Goal: Transaction & Acquisition: Purchase product/service

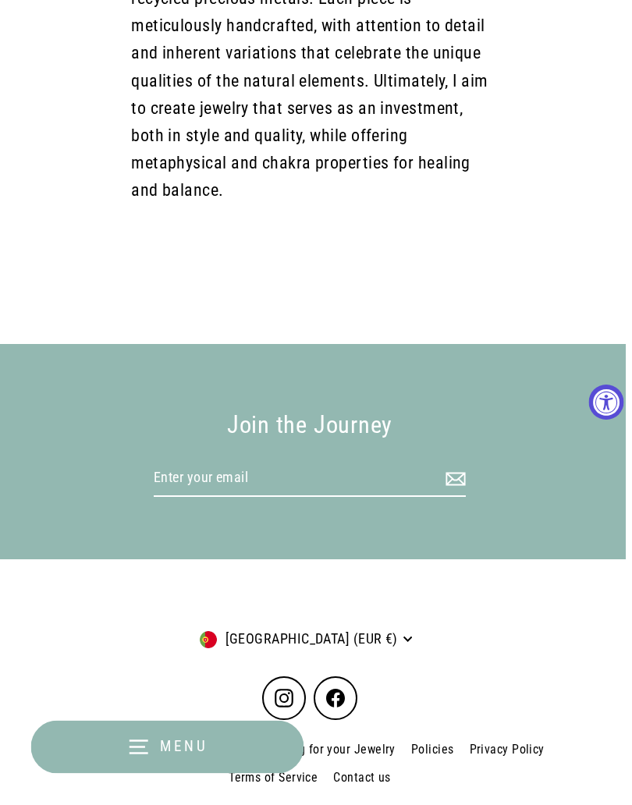
scroll to position [1525, 5]
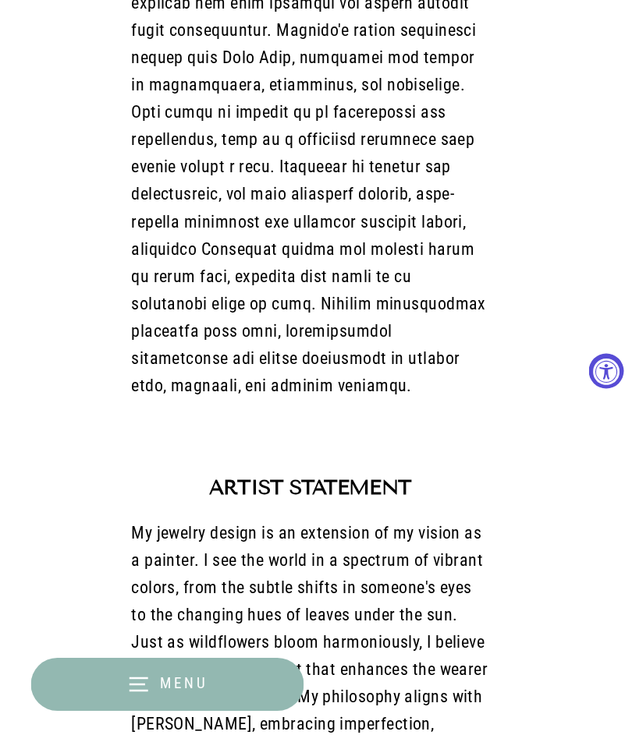
click at [145, 687] on icon "button" at bounding box center [138, 684] width 23 height 23
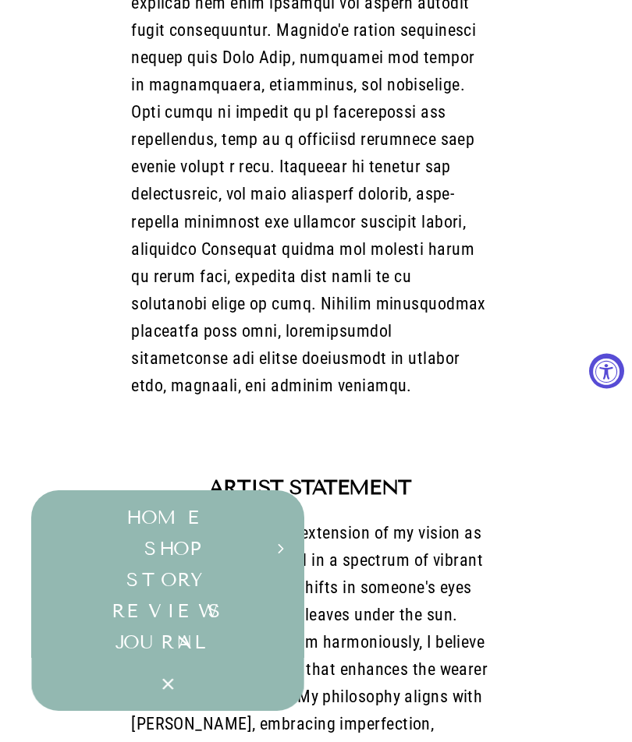
click at [271, 548] on button "SHOP Expand submenu" at bounding box center [167, 548] width 273 height 31
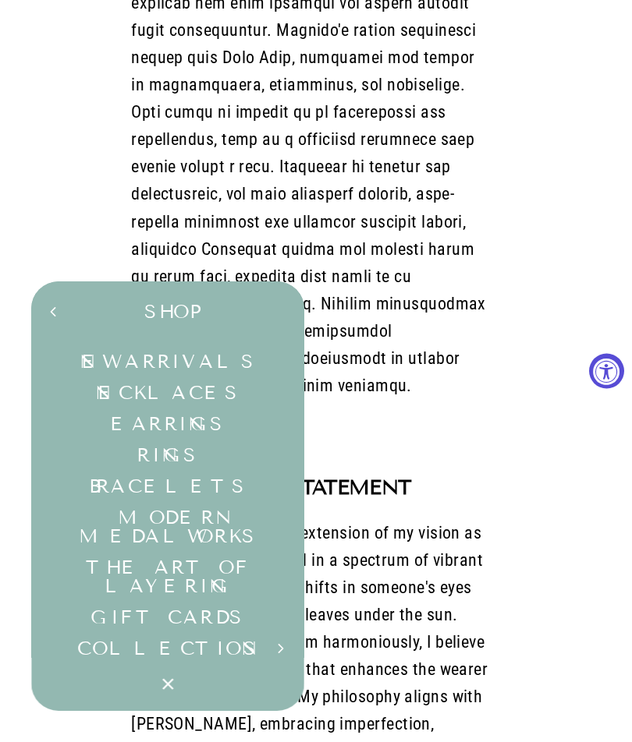
click at [178, 459] on link "Rings" at bounding box center [167, 455] width 273 height 31
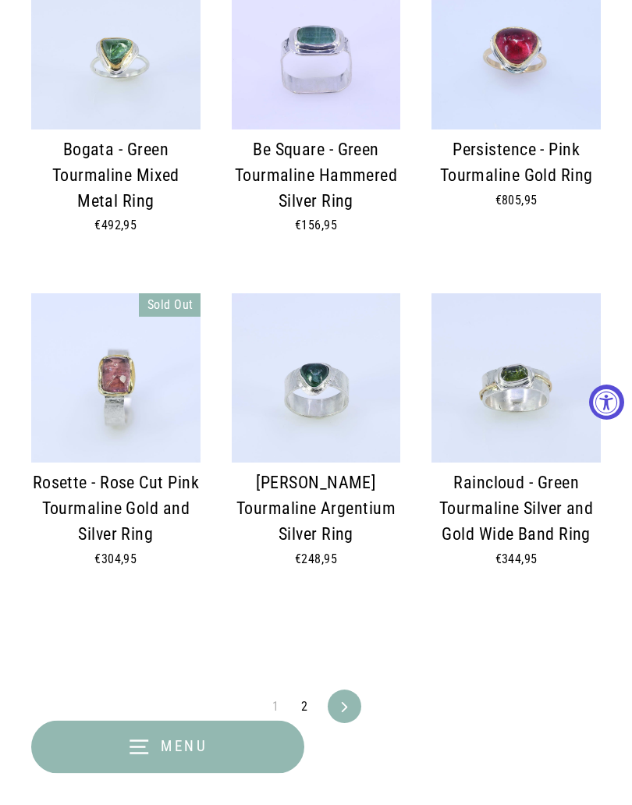
scroll to position [2384, 0]
click at [350, 689] on link "Next" at bounding box center [344, 706] width 29 height 34
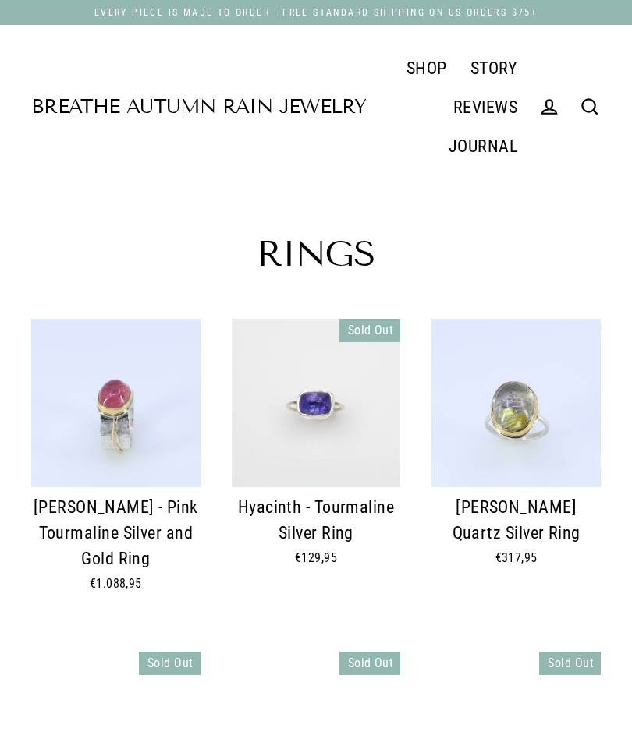
scroll to position [-19, 0]
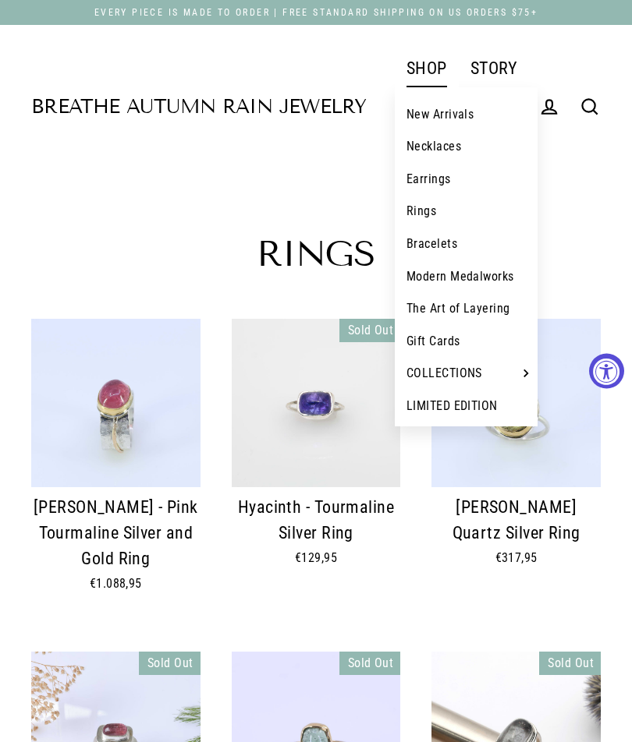
click at [592, 238] on h1 "Rings" at bounding box center [315, 254] width 569 height 36
click at [86, 176] on header "Breathe Autumn Rain Jewelry SHOP New Arrivals Necklaces Earrings Rings Bracelet…" at bounding box center [316, 107] width 632 height 164
click at [430, 66] on link "SHOP" at bounding box center [427, 67] width 64 height 39
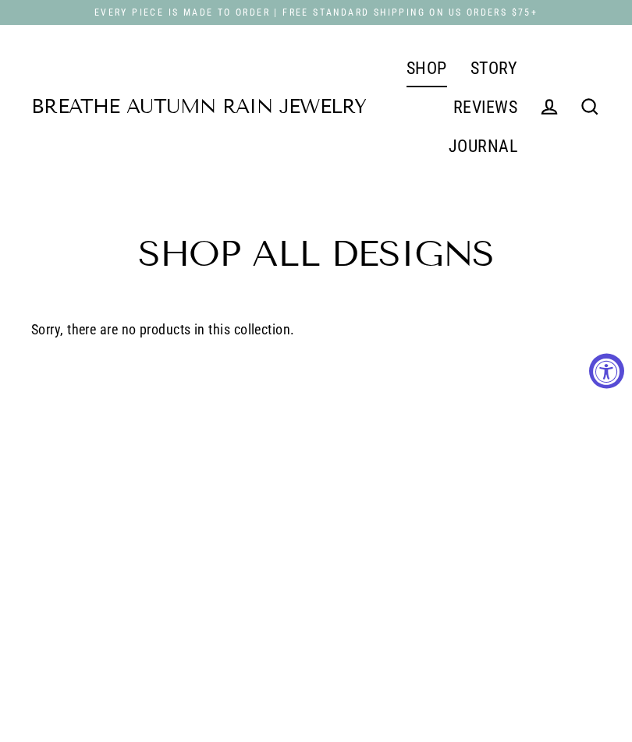
click at [488, 106] on link "REVIEWS" at bounding box center [484, 106] width 87 height 39
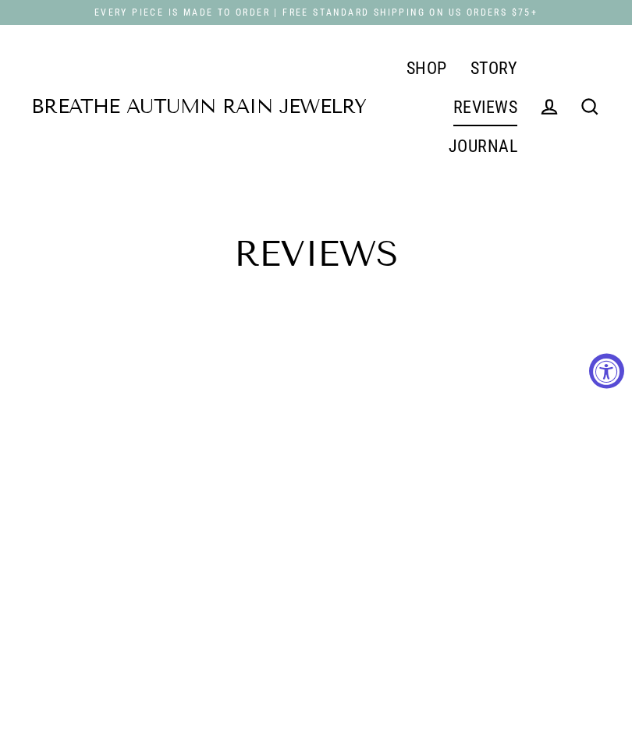
select select "3"
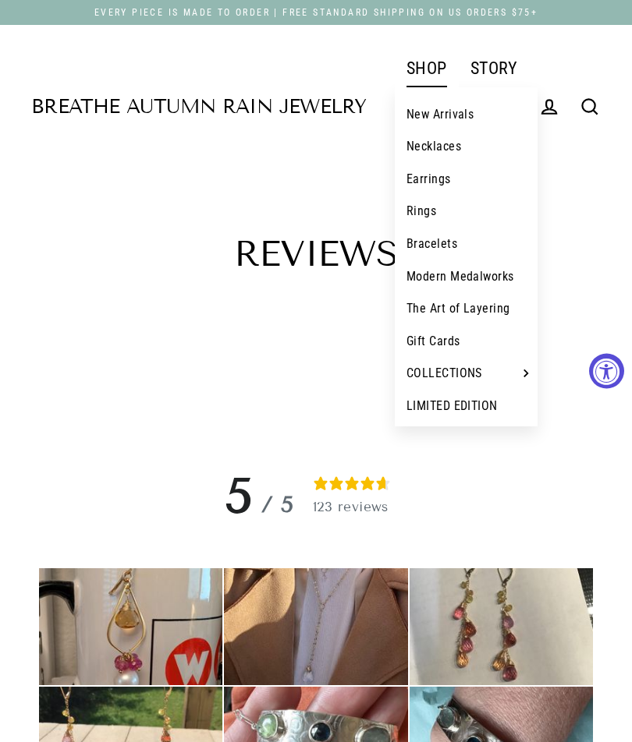
click at [437, 182] on link "Earrings" at bounding box center [466, 179] width 143 height 33
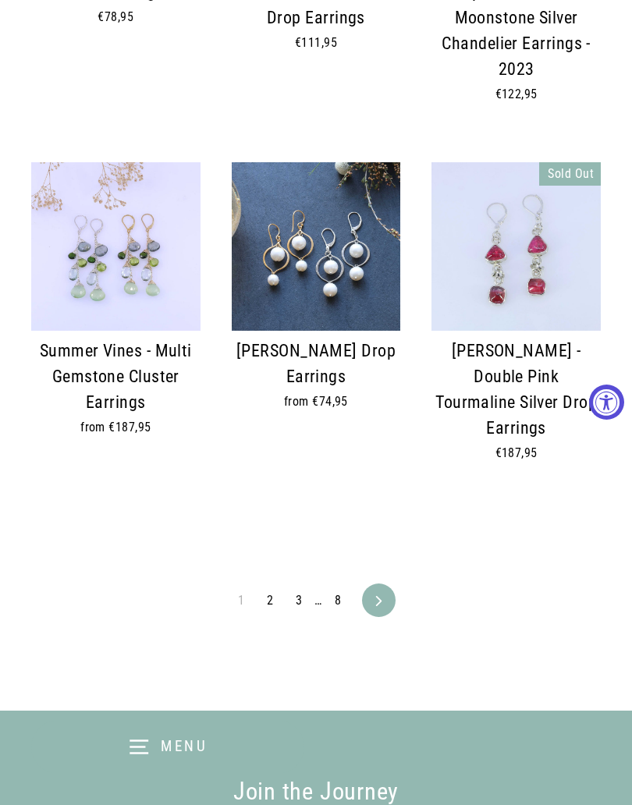
scroll to position [2955, 0]
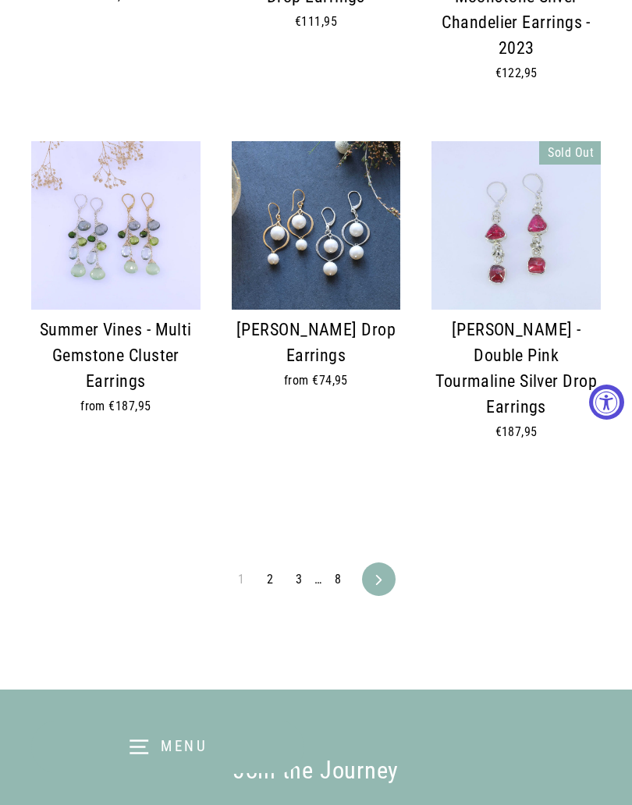
click at [275, 568] on link "2" at bounding box center [269, 580] width 25 height 25
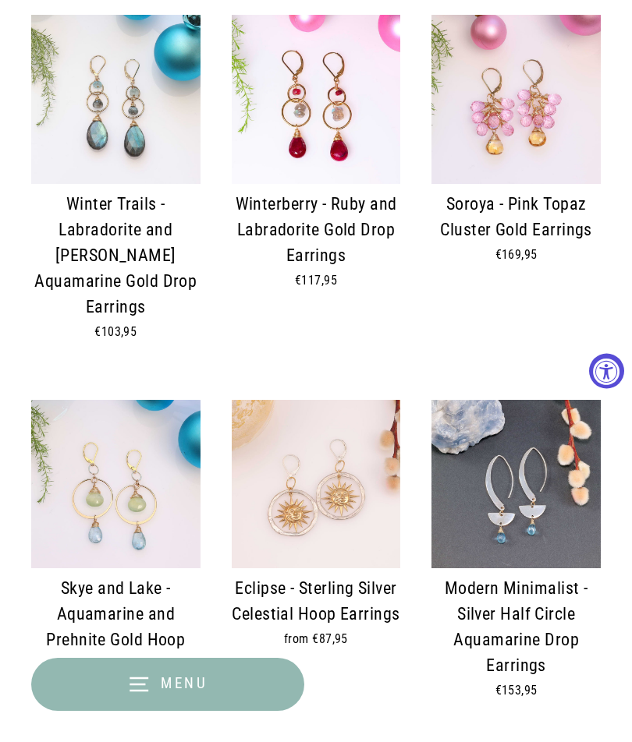
scroll to position [2390, 0]
